Goal: Navigation & Orientation: Find specific page/section

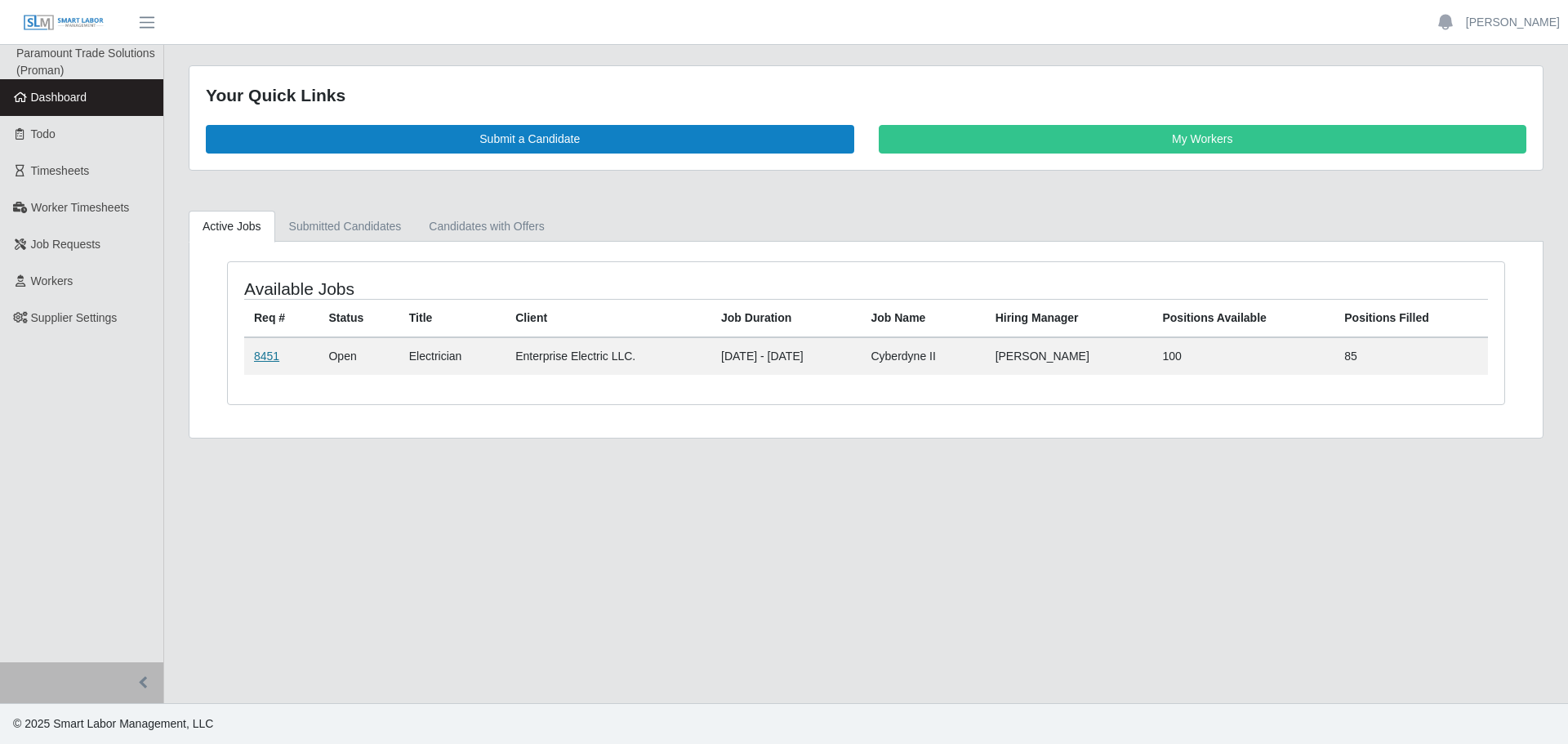
click at [261, 356] on link "8451" at bounding box center [266, 356] width 26 height 13
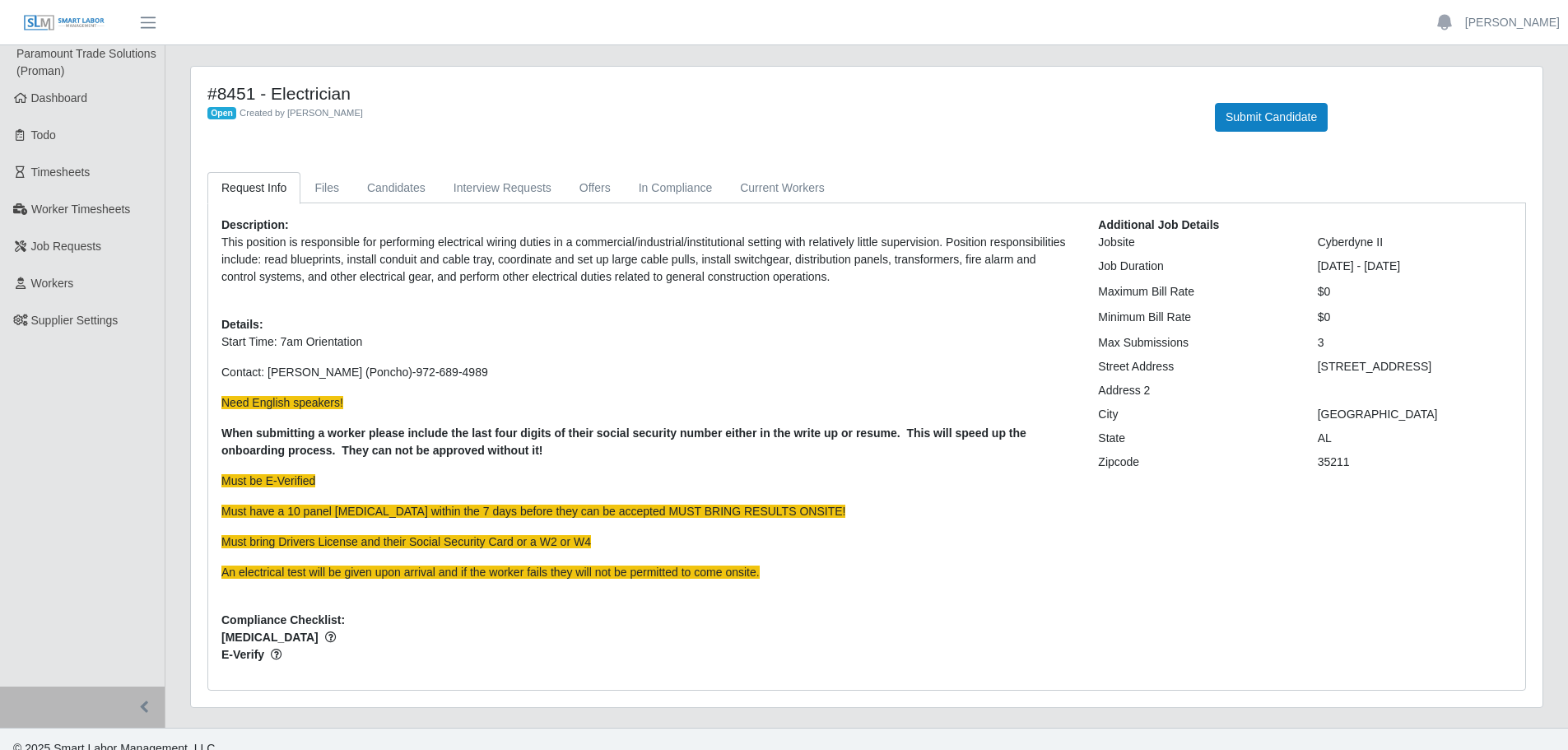
scroll to position [19, 0]
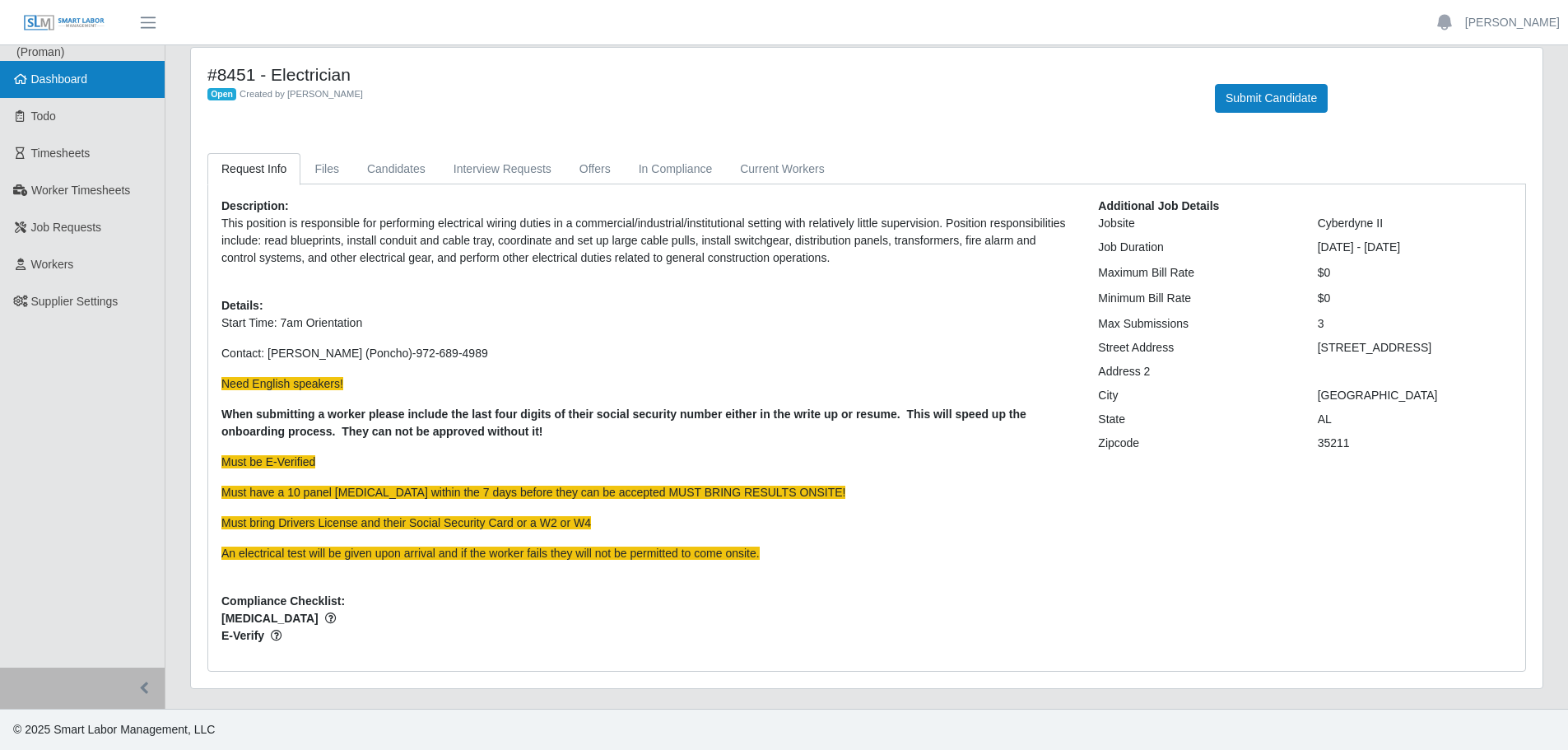
click at [70, 90] on link "Dashboard" at bounding box center [82, 79] width 165 height 37
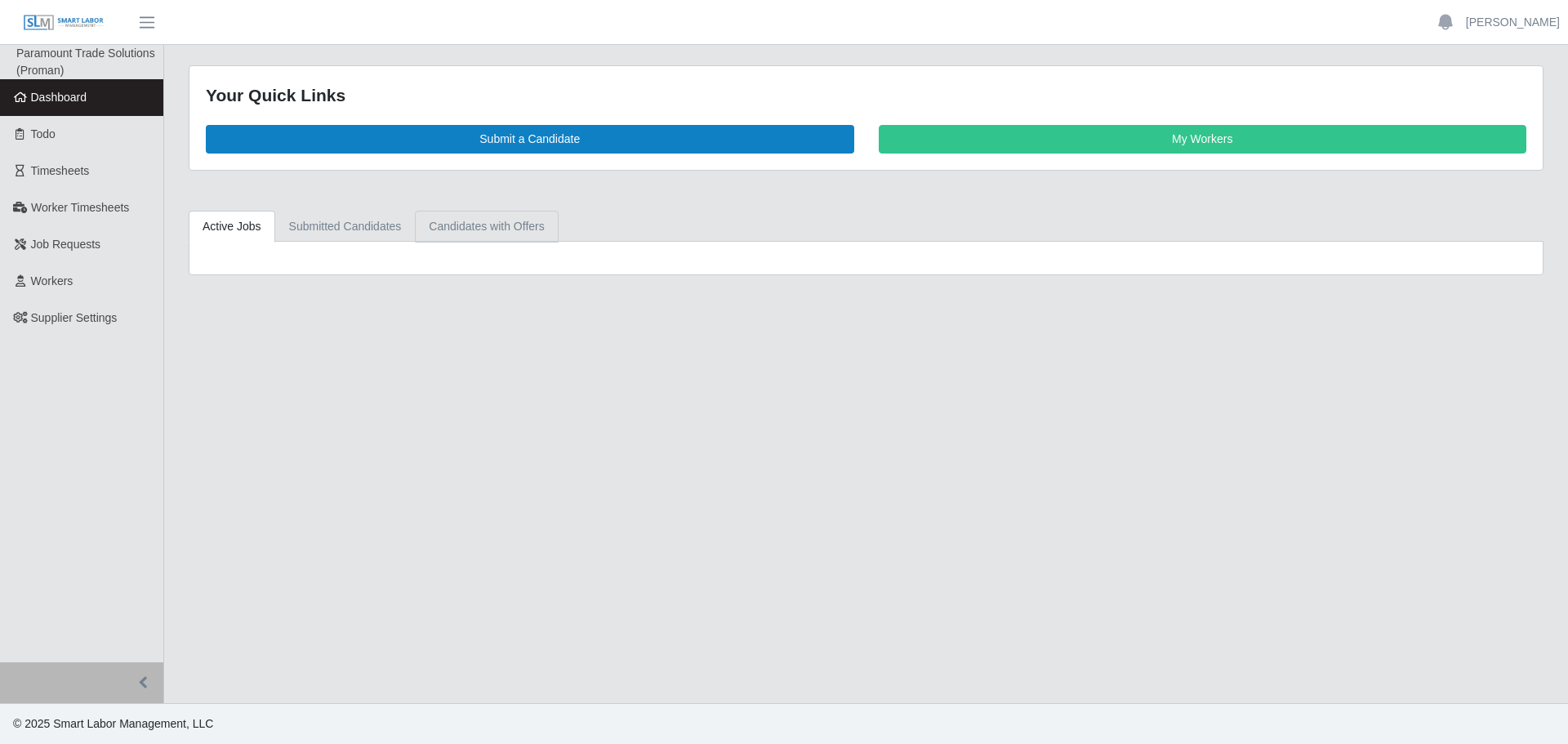
click at [501, 220] on link "Candidates with Offers" at bounding box center [486, 226] width 143 height 32
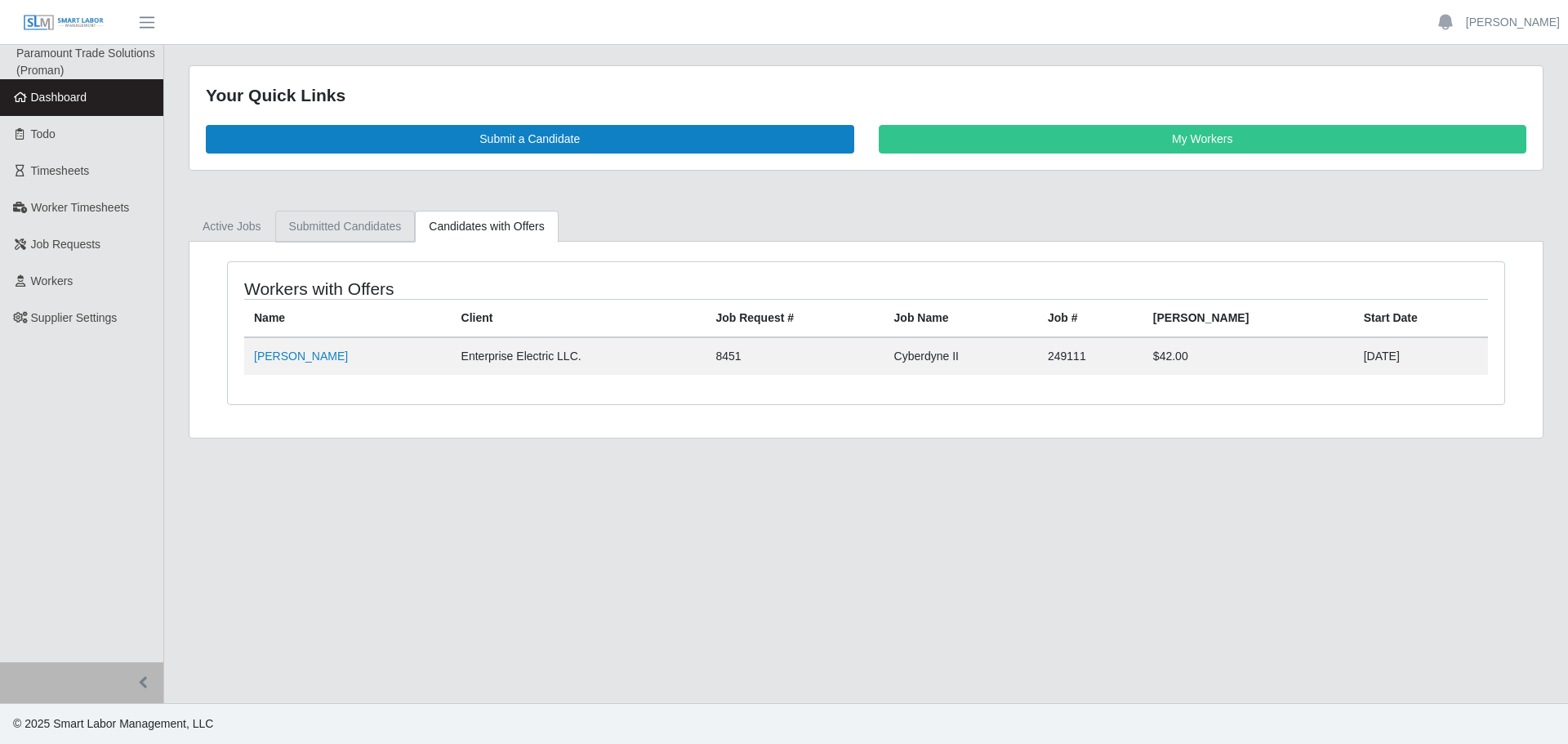
click at [371, 219] on link "Submitted Candidates" at bounding box center [346, 226] width 140 height 32
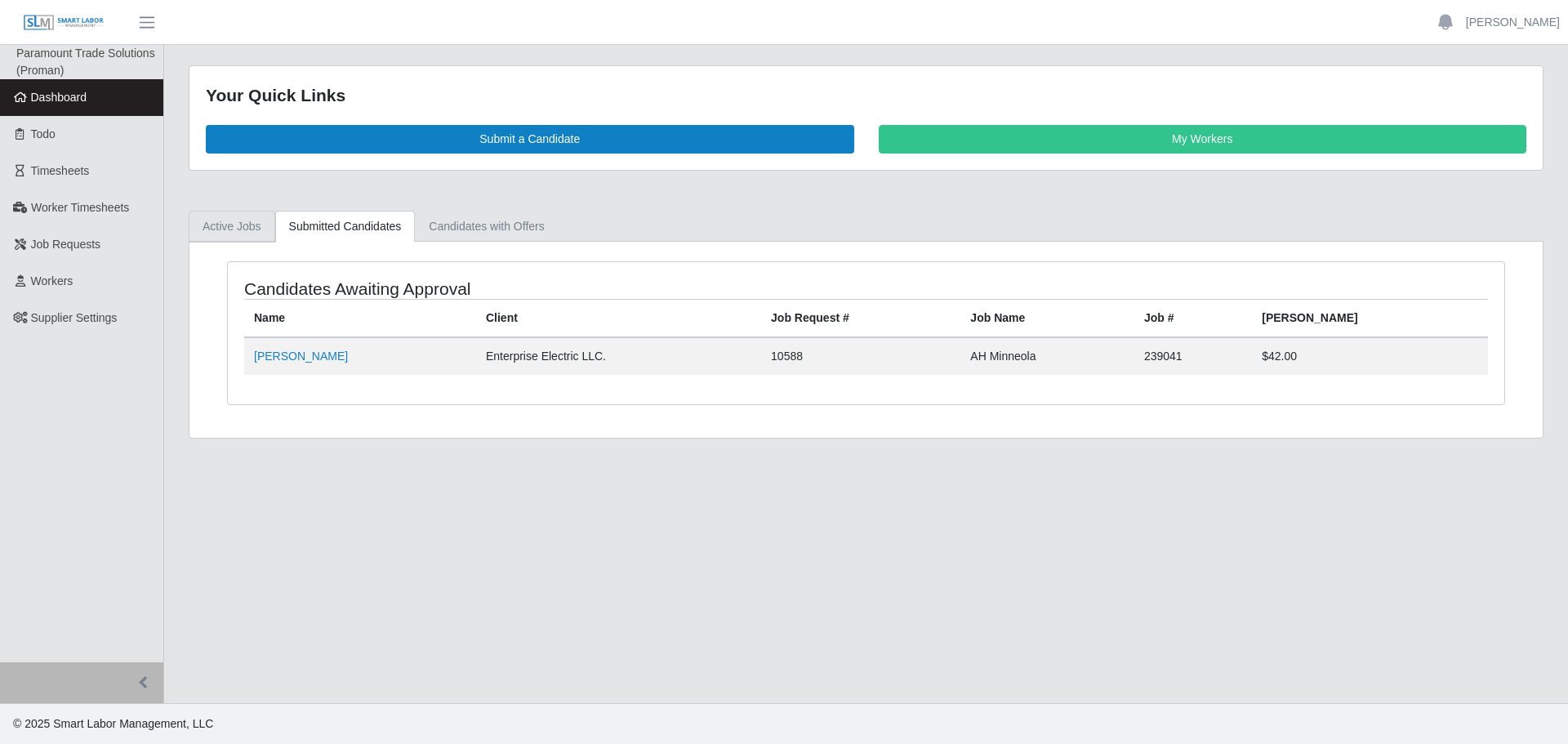
click at [222, 218] on link "Active Jobs" at bounding box center [232, 226] width 87 height 32
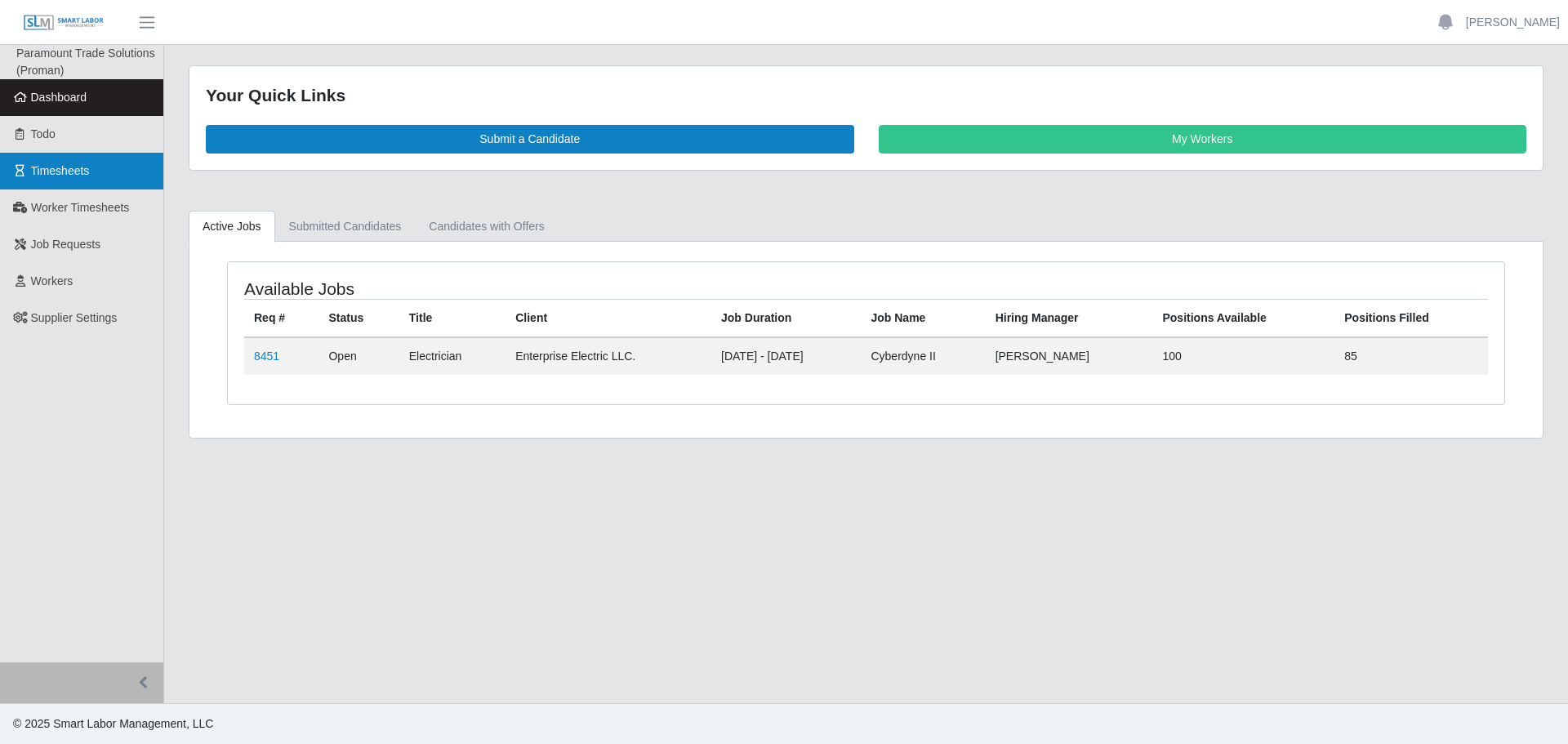
click at [104, 179] on link "Timesheets" at bounding box center [82, 171] width 163 height 37
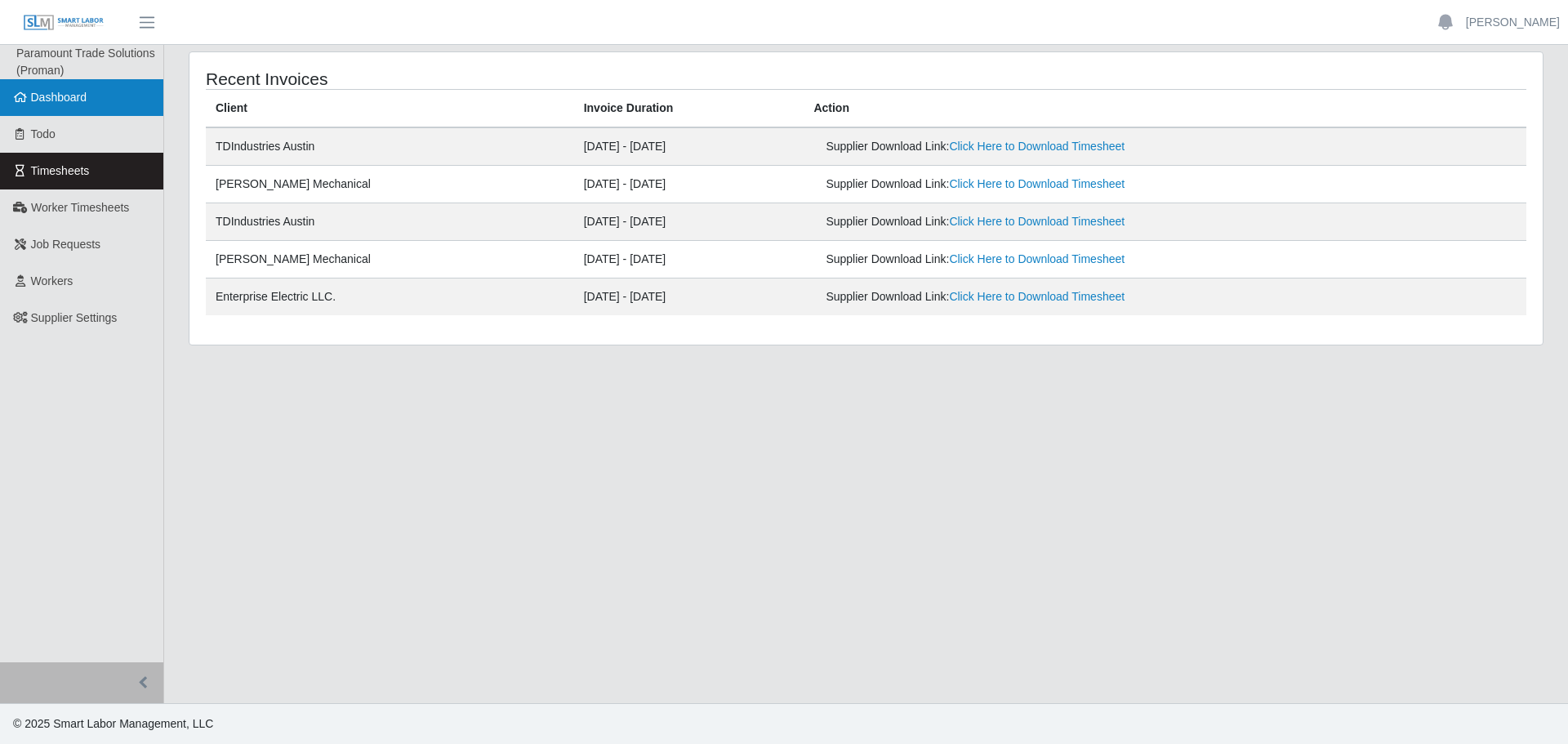
click at [76, 110] on link "Dashboard" at bounding box center [82, 97] width 163 height 37
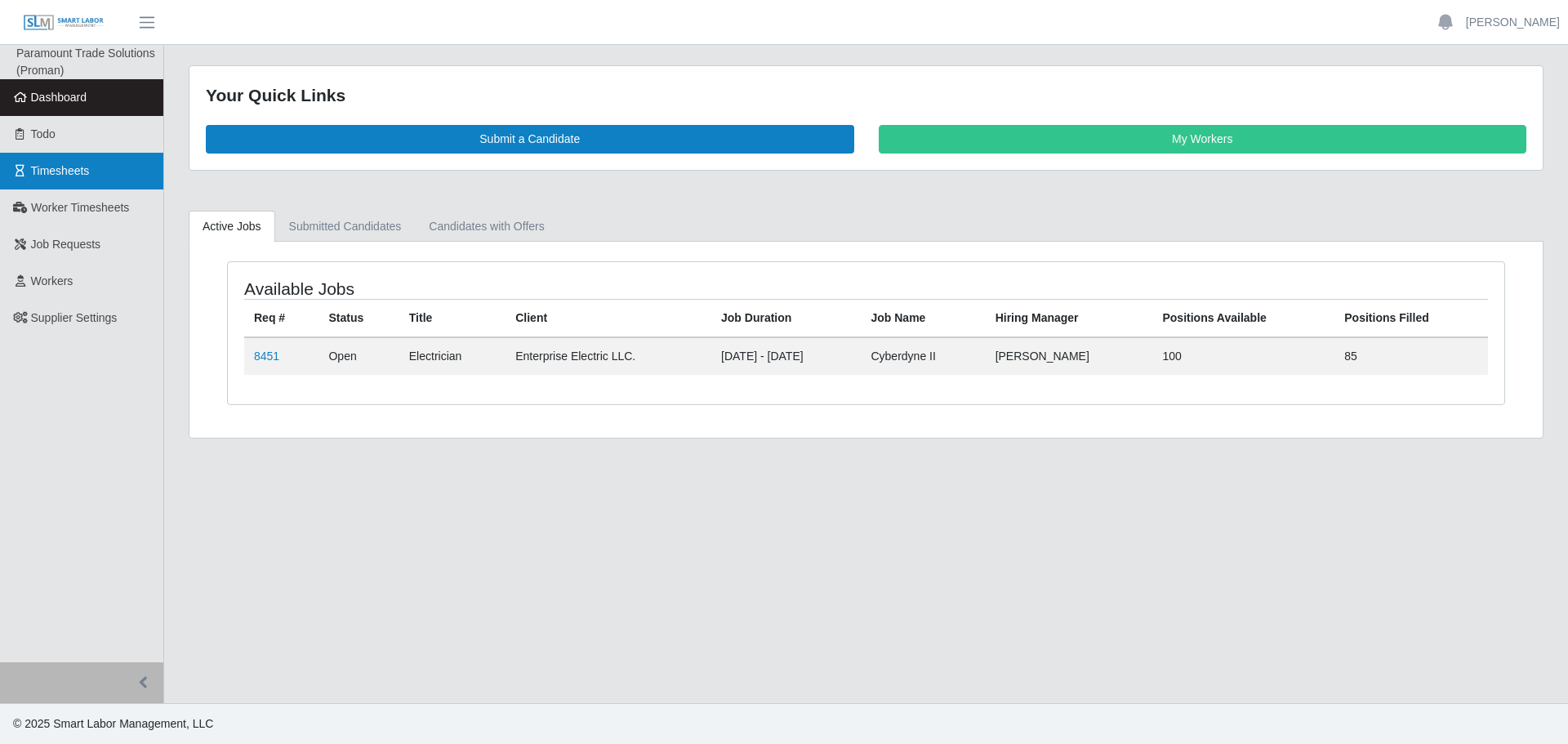
click at [35, 138] on span "Todo" at bounding box center [44, 134] width 25 height 13
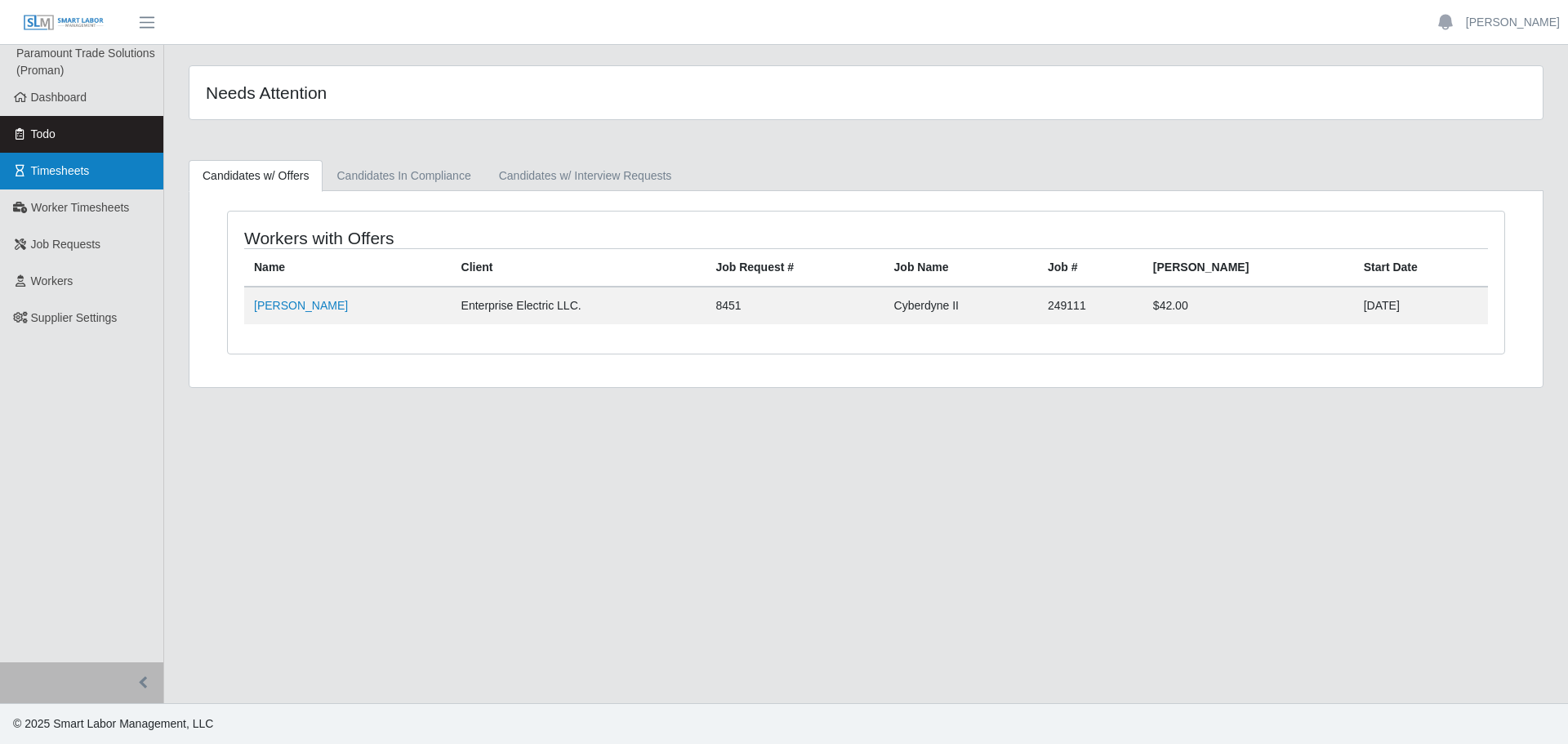
click at [47, 172] on span "Timesheets" at bounding box center [60, 171] width 59 height 13
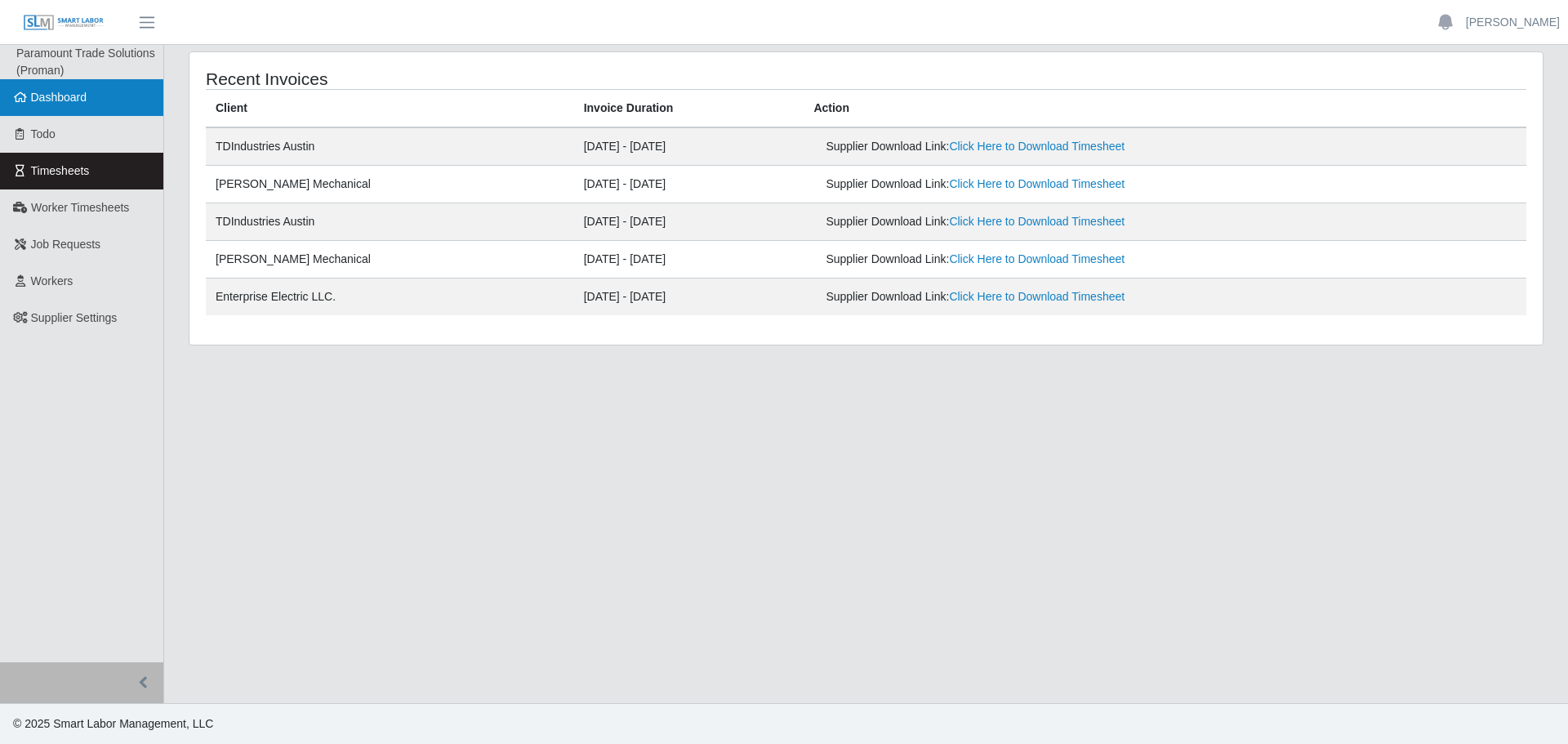
click at [51, 87] on link "Dashboard" at bounding box center [82, 97] width 163 height 37
